Goal: Find specific page/section: Find specific page/section

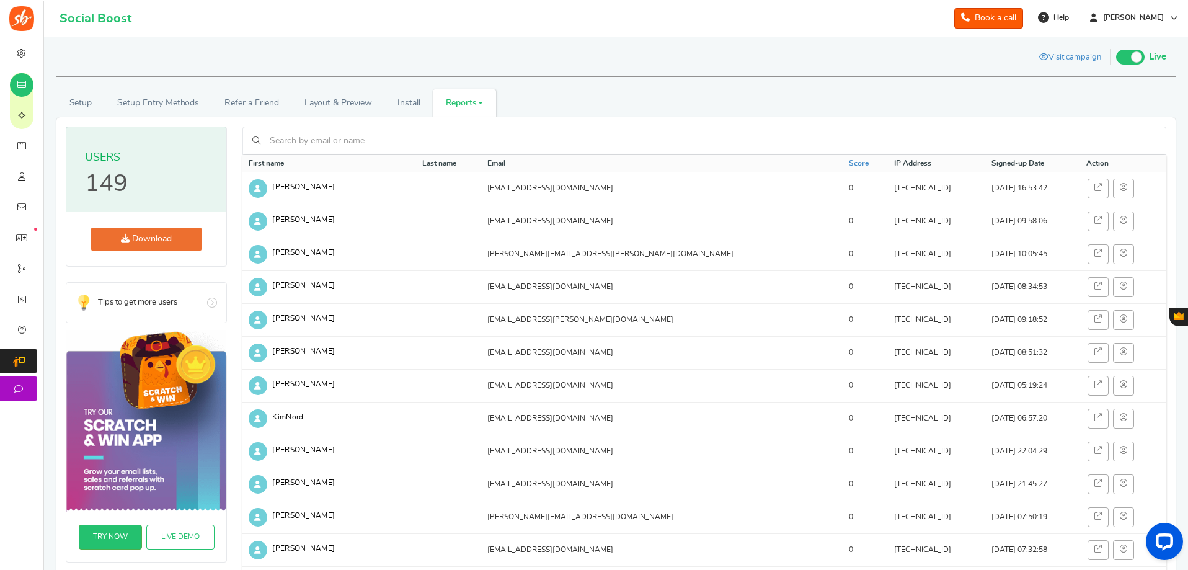
click at [327, 134] on input "text" at bounding box center [712, 140] width 890 height 21
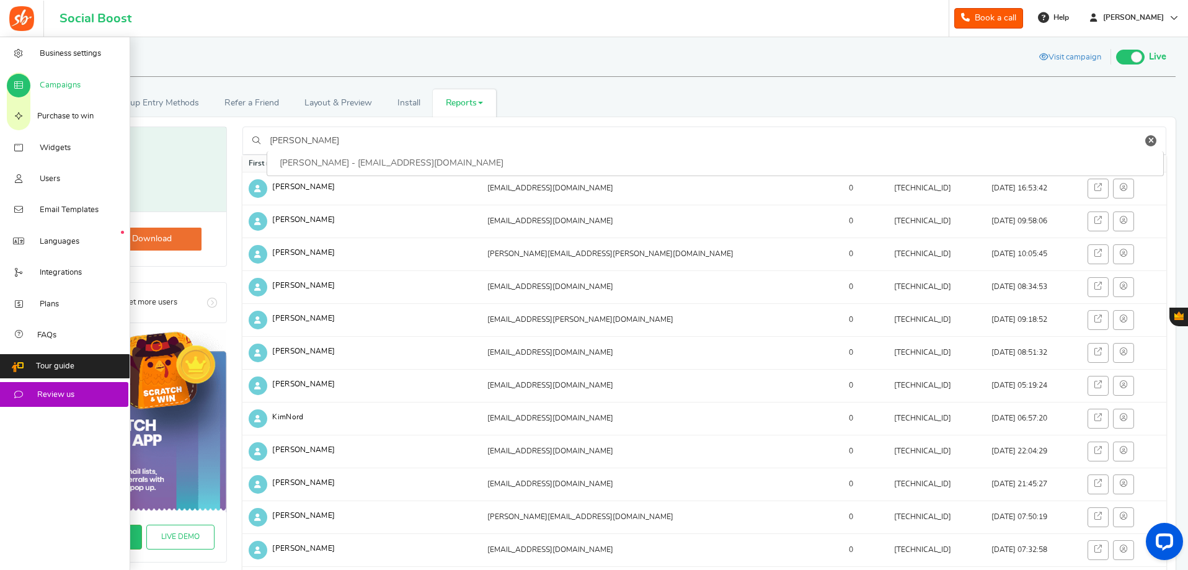
type input "[PERSON_NAME]"
click at [63, 93] on link "Campaigns" at bounding box center [65, 84] width 130 height 31
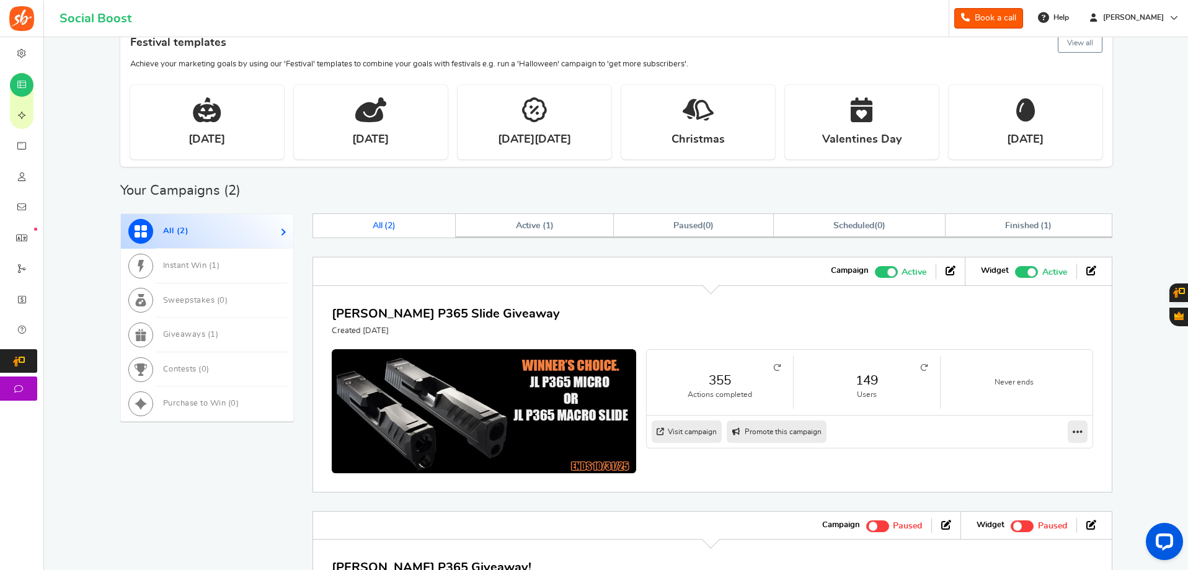
scroll to position [685, 0]
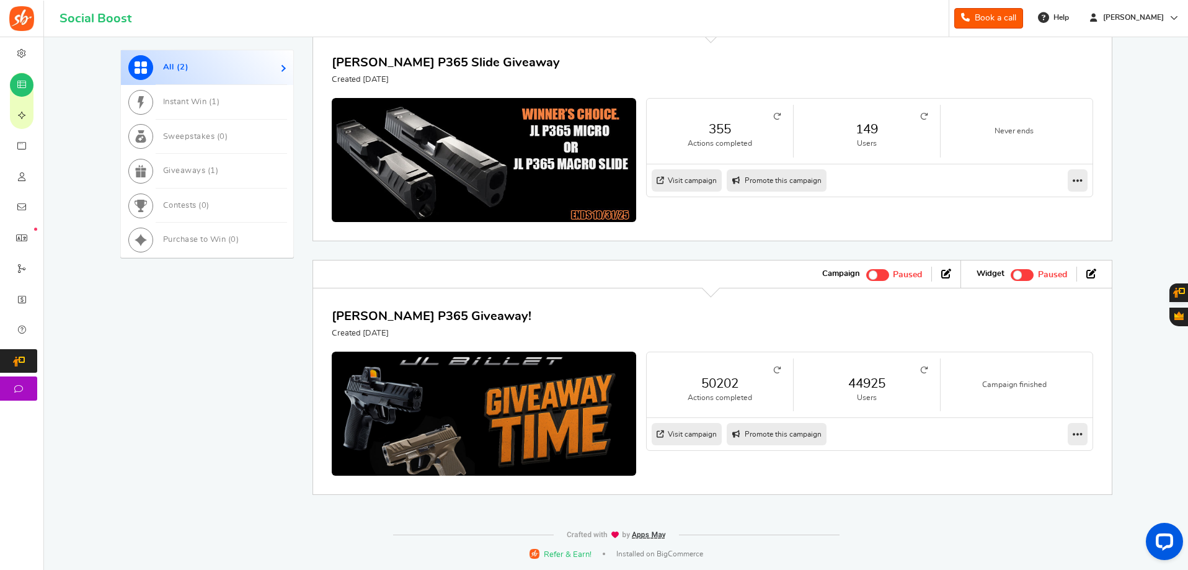
click at [861, 387] on link "44925" at bounding box center [867, 383] width 122 height 18
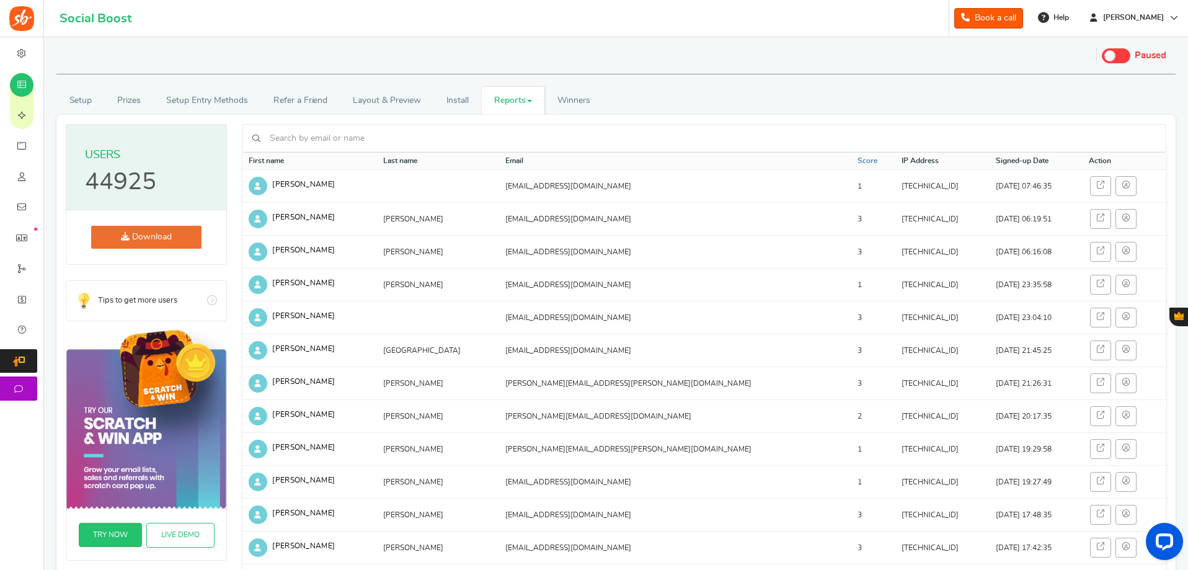
click at [284, 140] on input "text" at bounding box center [712, 138] width 890 height 21
type input "[PERSON_NAME]"
drag, startPoint x: 390, startPoint y: 135, endPoint x: 201, endPoint y: 131, distance: 188.5
click at [201, 131] on div "Users 44925 Download Tips to get more users Go Try Our Scratch & Win app Grow y…" at bounding box center [616, 499] width 1100 height 750
